Goal: Information Seeking & Learning: Learn about a topic

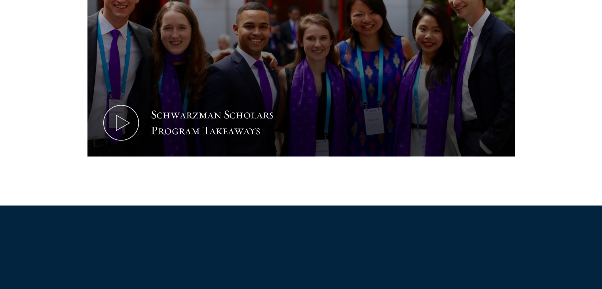
scroll to position [464, 0]
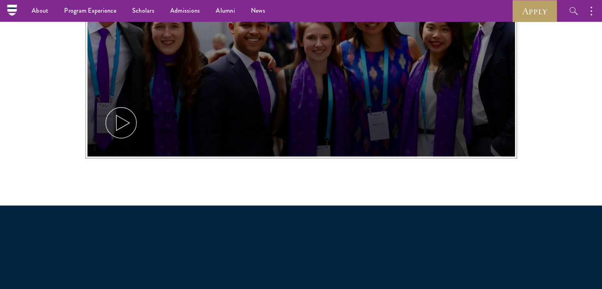
click at [128, 119] on icon at bounding box center [121, 123] width 36 height 36
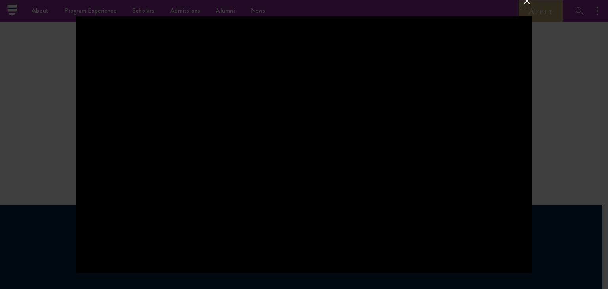
click at [524, 2] on button at bounding box center [527, 1] width 10 height 10
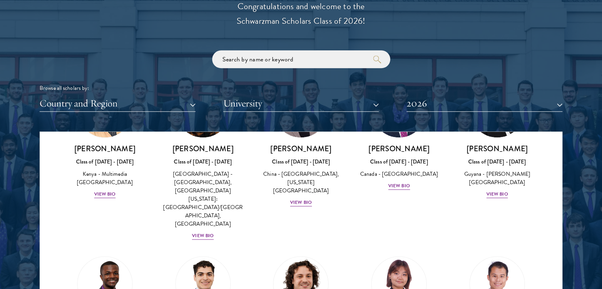
scroll to position [1292, 0]
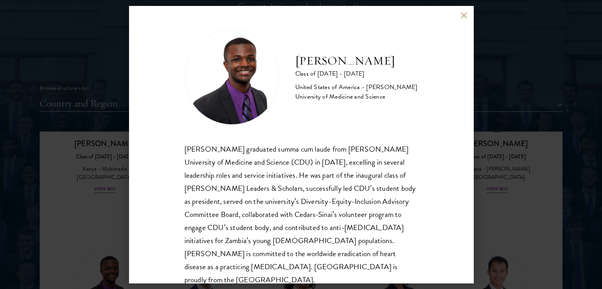
click at [79, 244] on div "[PERSON_NAME] Class of [DATE] - [DATE] [GEOGRAPHIC_DATA] - [PERSON_NAME] Univer…" at bounding box center [301, 144] width 602 height 289
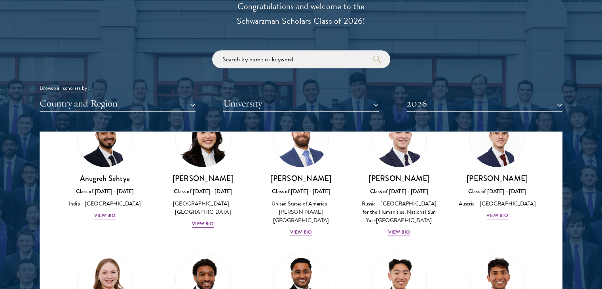
scroll to position [3352, 0]
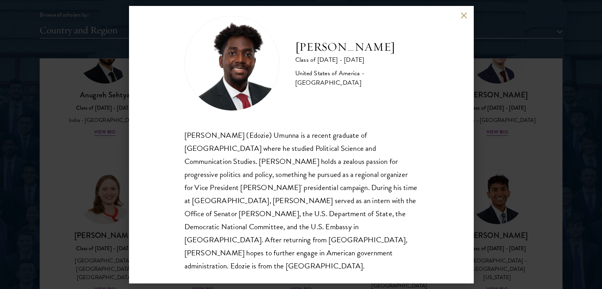
scroll to position [1041, 0]
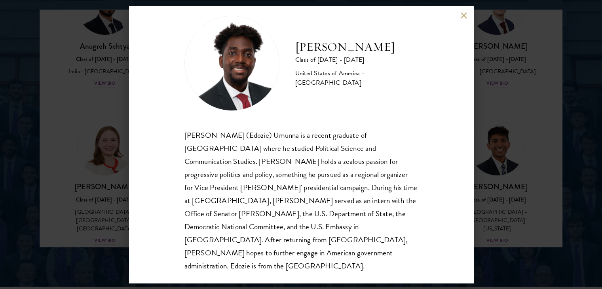
click at [463, 15] on button at bounding box center [464, 15] width 7 height 7
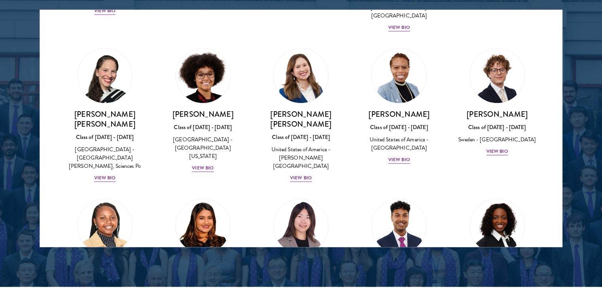
scroll to position [1049, 0]
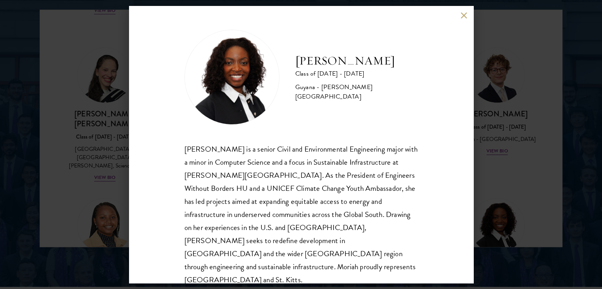
scroll to position [1, 0]
click at [464, 15] on button at bounding box center [464, 15] width 7 height 7
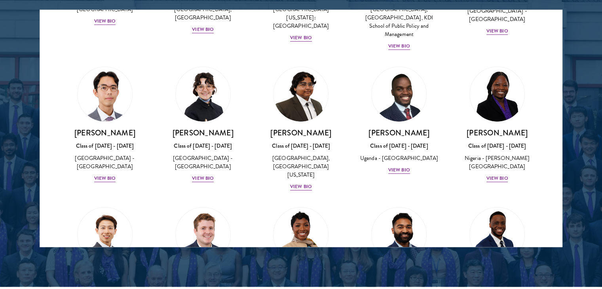
scroll to position [117, 0]
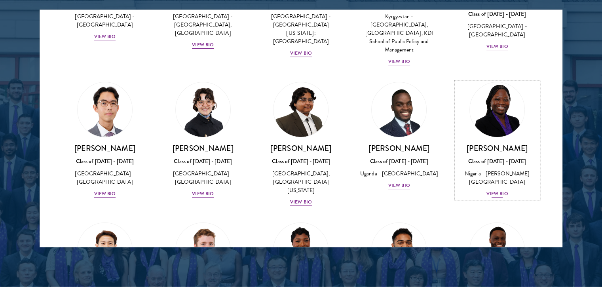
click at [494, 180] on div "[PERSON_NAME] Class of [DATE] - [DATE] [GEOGRAPHIC_DATA] - [PERSON_NAME][GEOGRA…" at bounding box center [497, 170] width 82 height 55
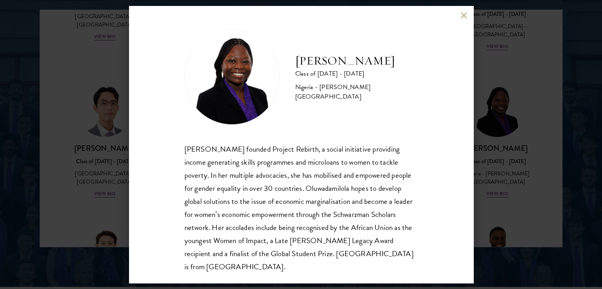
click at [462, 16] on button at bounding box center [464, 15] width 7 height 7
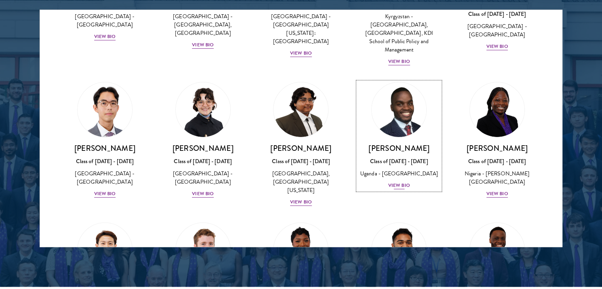
click at [393, 185] on div "View Bio" at bounding box center [399, 186] width 22 height 8
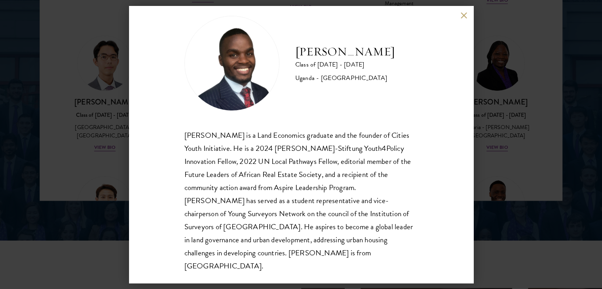
scroll to position [1088, 0]
click at [465, 13] on button at bounding box center [464, 15] width 7 height 7
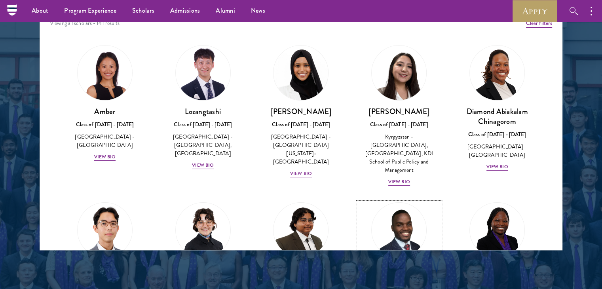
scroll to position [1036, 0]
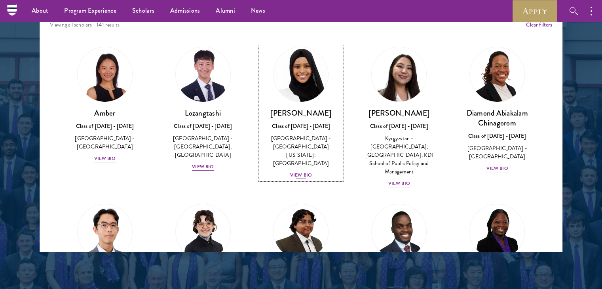
click at [300, 171] on div "View Bio" at bounding box center [301, 175] width 22 height 8
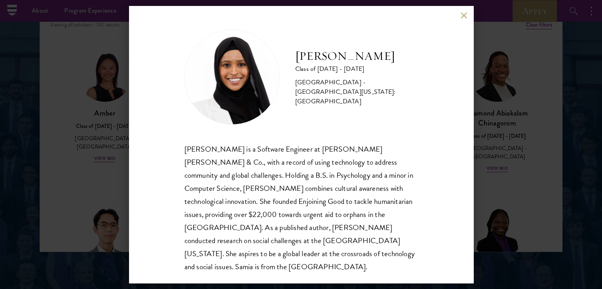
click at [462, 16] on button at bounding box center [464, 15] width 7 height 7
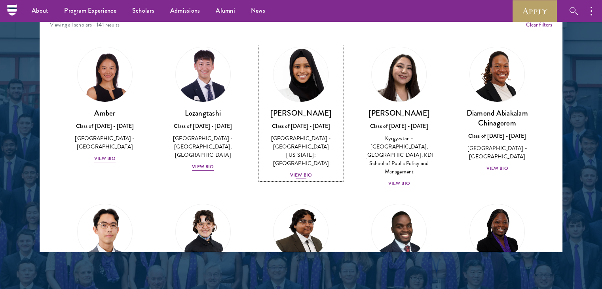
click at [312, 114] on h3 "[PERSON_NAME]" at bounding box center [301, 113] width 82 height 10
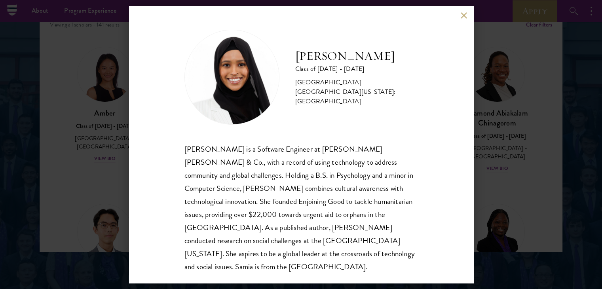
click at [464, 13] on button at bounding box center [464, 15] width 7 height 7
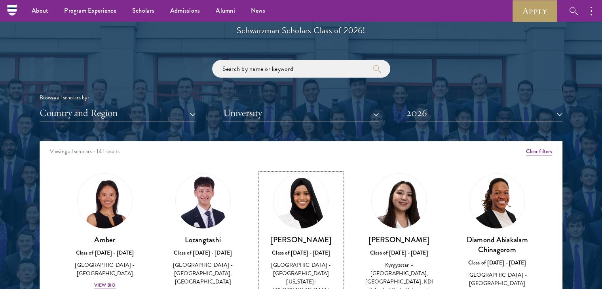
scroll to position [909, 0]
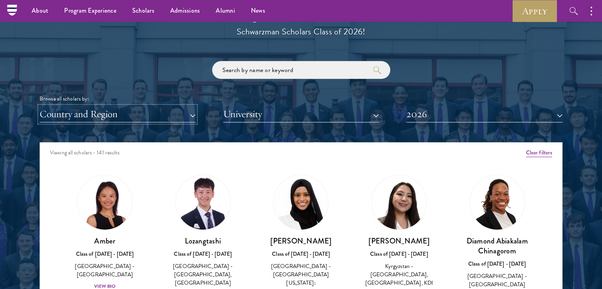
click at [186, 114] on button "Country and Region" at bounding box center [118, 114] width 156 height 16
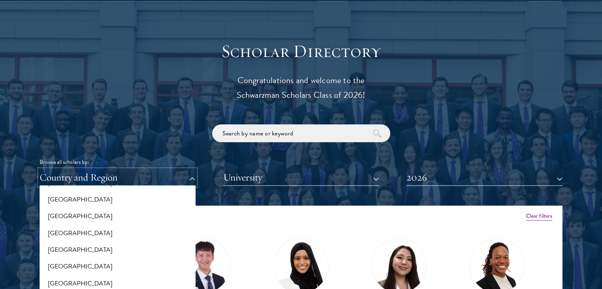
scroll to position [505, 0]
click at [57, 199] on button "[GEOGRAPHIC_DATA]" at bounding box center [117, 199] width 151 height 17
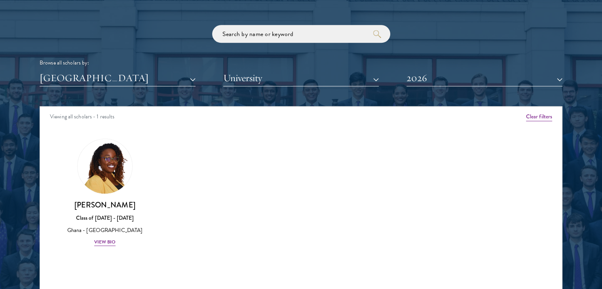
scroll to position [945, 0]
click at [112, 241] on div "View Bio" at bounding box center [105, 242] width 22 height 8
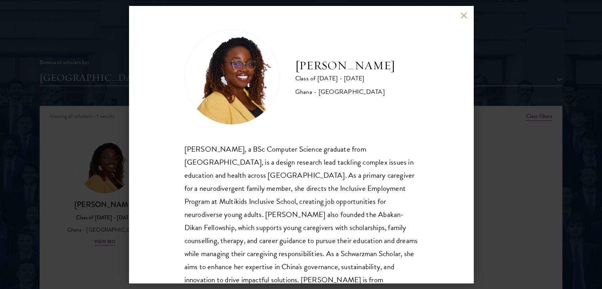
scroll to position [27, 0]
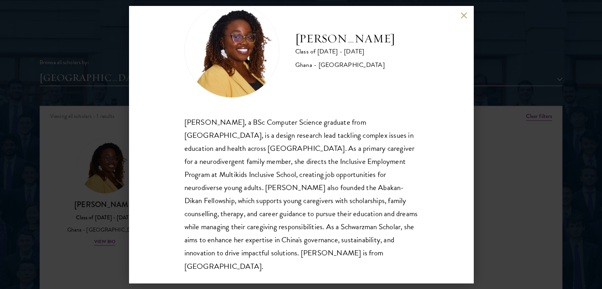
click at [463, 15] on button at bounding box center [464, 15] width 7 height 7
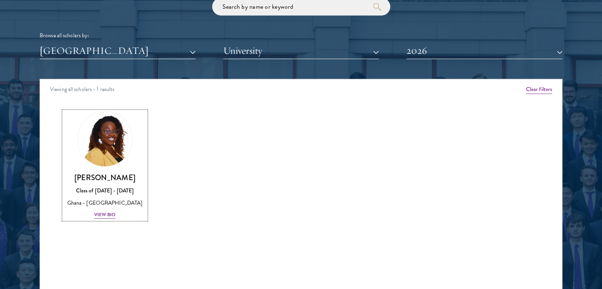
scroll to position [979, 0]
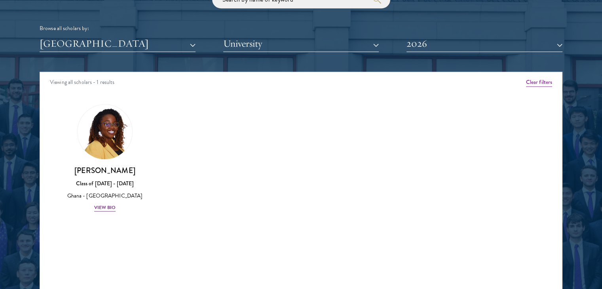
click at [143, 35] on div "Browse all scholars by: [GEOGRAPHIC_DATA] All Countries and Regions [GEOGRAPHIC…" at bounding box center [301, 21] width 523 height 61
click at [143, 42] on button "[GEOGRAPHIC_DATA]" at bounding box center [118, 44] width 156 height 16
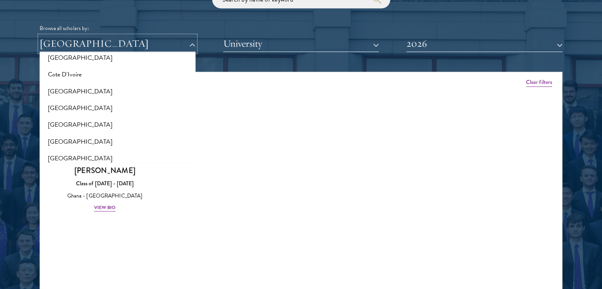
scroll to position [377, 0]
click at [59, 140] on button "[GEOGRAPHIC_DATA]" at bounding box center [117, 142] width 151 height 17
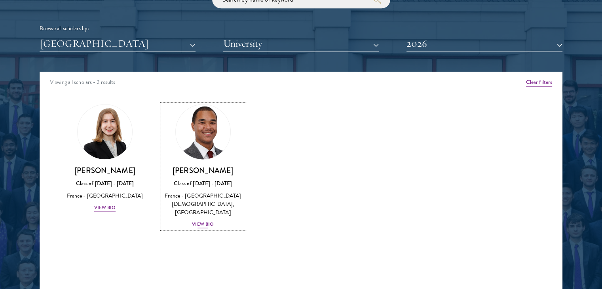
click at [207, 220] on div "View Bio" at bounding box center [203, 224] width 22 height 8
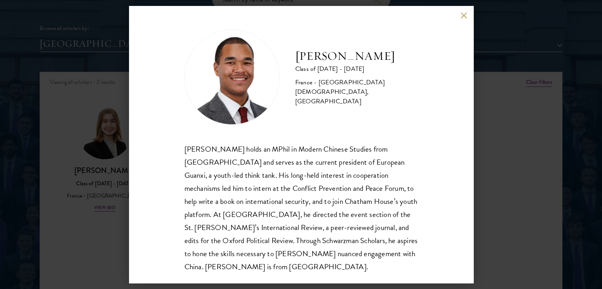
click at [466, 13] on button at bounding box center [464, 15] width 7 height 7
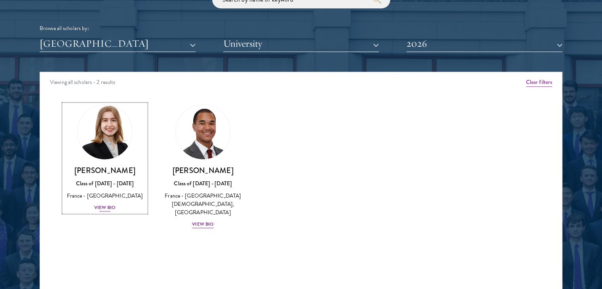
click at [107, 210] on div "View Bio" at bounding box center [105, 208] width 22 height 8
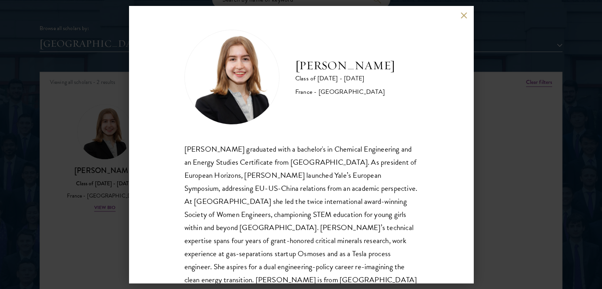
click at [466, 14] on button at bounding box center [464, 15] width 7 height 7
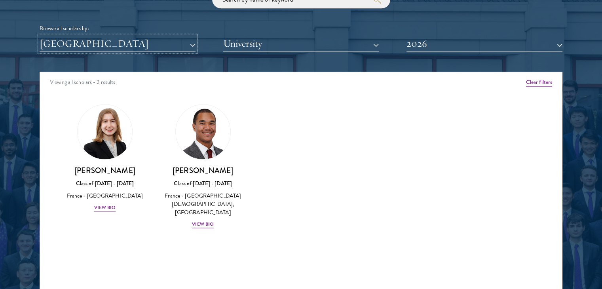
click at [125, 51] on button "[GEOGRAPHIC_DATA]" at bounding box center [118, 44] width 156 height 16
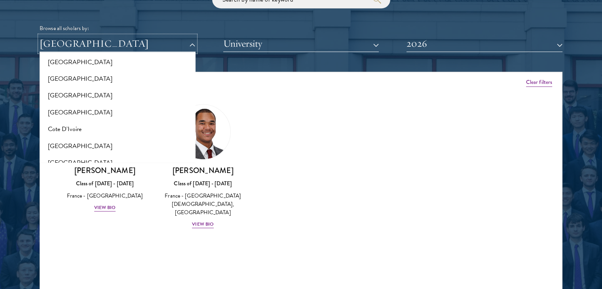
scroll to position [289, 0]
click at [69, 132] on button "Cote D'Ivoire" at bounding box center [117, 129] width 151 height 17
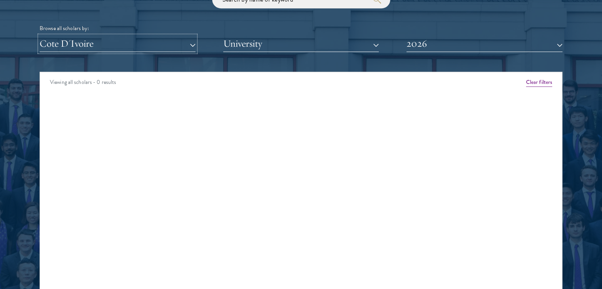
click at [99, 48] on button "Cote D'Ivoire" at bounding box center [118, 44] width 156 height 16
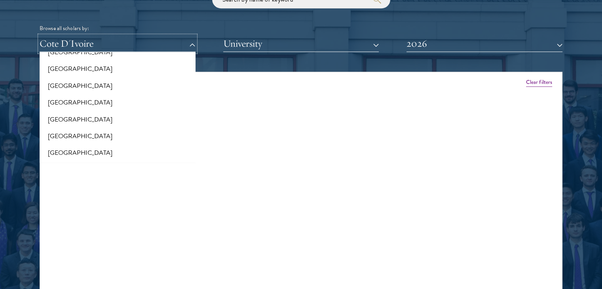
scroll to position [182, 0]
click at [72, 118] on button "[GEOGRAPHIC_DATA]" at bounding box center [117, 120] width 151 height 17
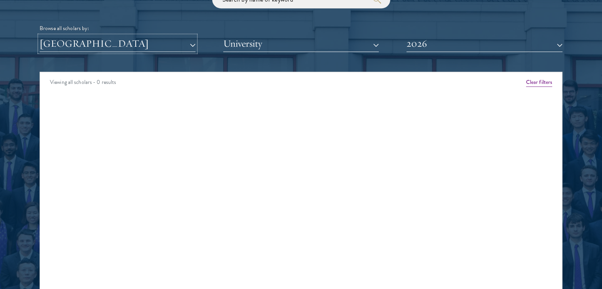
click at [108, 46] on button "[GEOGRAPHIC_DATA]" at bounding box center [118, 44] width 156 height 16
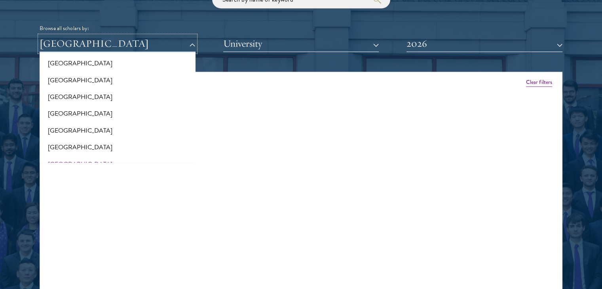
scroll to position [138, 0]
click at [52, 99] on button "[GEOGRAPHIC_DATA]" at bounding box center [117, 96] width 151 height 17
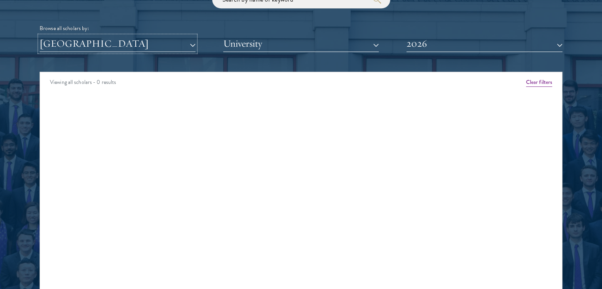
click at [85, 48] on button "[GEOGRAPHIC_DATA]" at bounding box center [118, 44] width 156 height 16
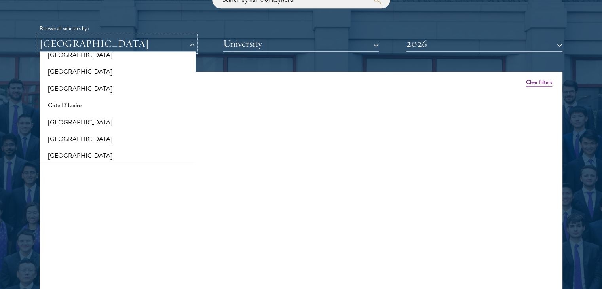
scroll to position [327, 0]
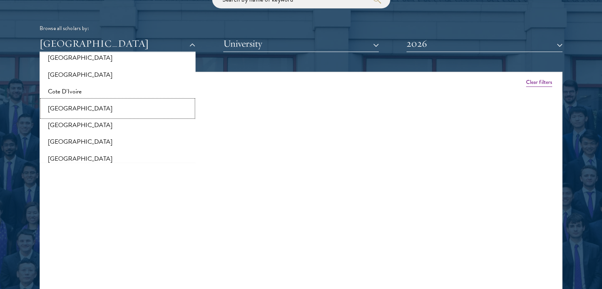
click at [60, 106] on button "[GEOGRAPHIC_DATA]" at bounding box center [117, 108] width 151 height 17
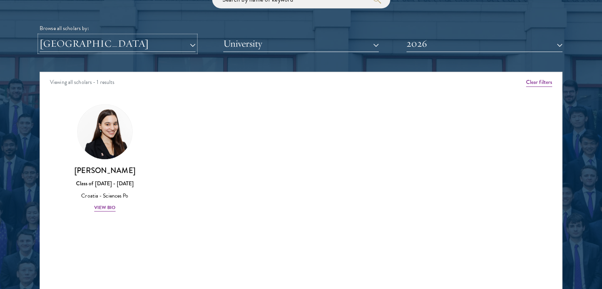
click at [116, 40] on button "[GEOGRAPHIC_DATA]" at bounding box center [118, 44] width 156 height 16
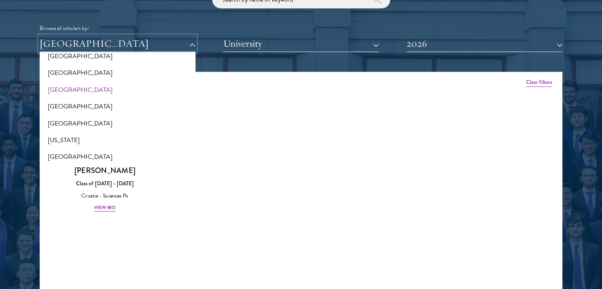
scroll to position [397, 0]
click at [59, 111] on button "[GEOGRAPHIC_DATA]" at bounding box center [117, 106] width 151 height 17
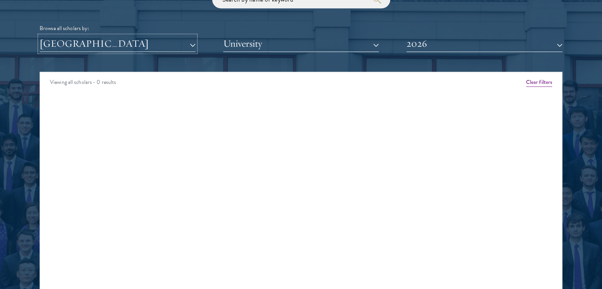
click at [114, 42] on button "[GEOGRAPHIC_DATA]" at bounding box center [118, 44] width 156 height 16
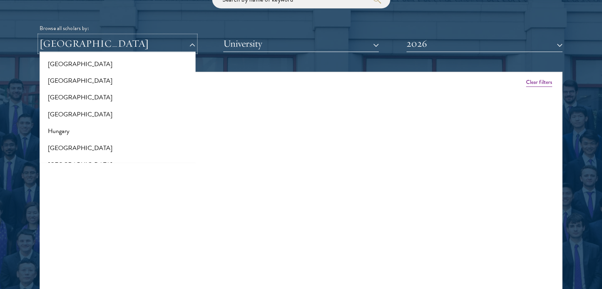
scroll to position [540, 0]
click at [66, 131] on button "Hungary" at bounding box center [117, 130] width 151 height 17
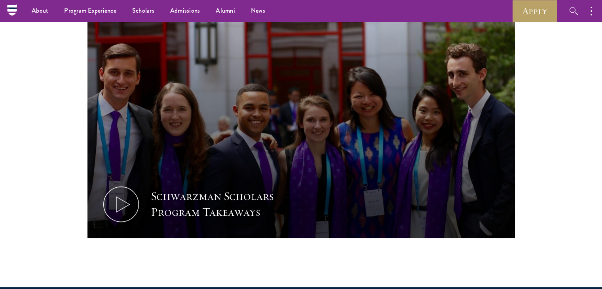
scroll to position [380, 0]
